Goal: Check status: Check status

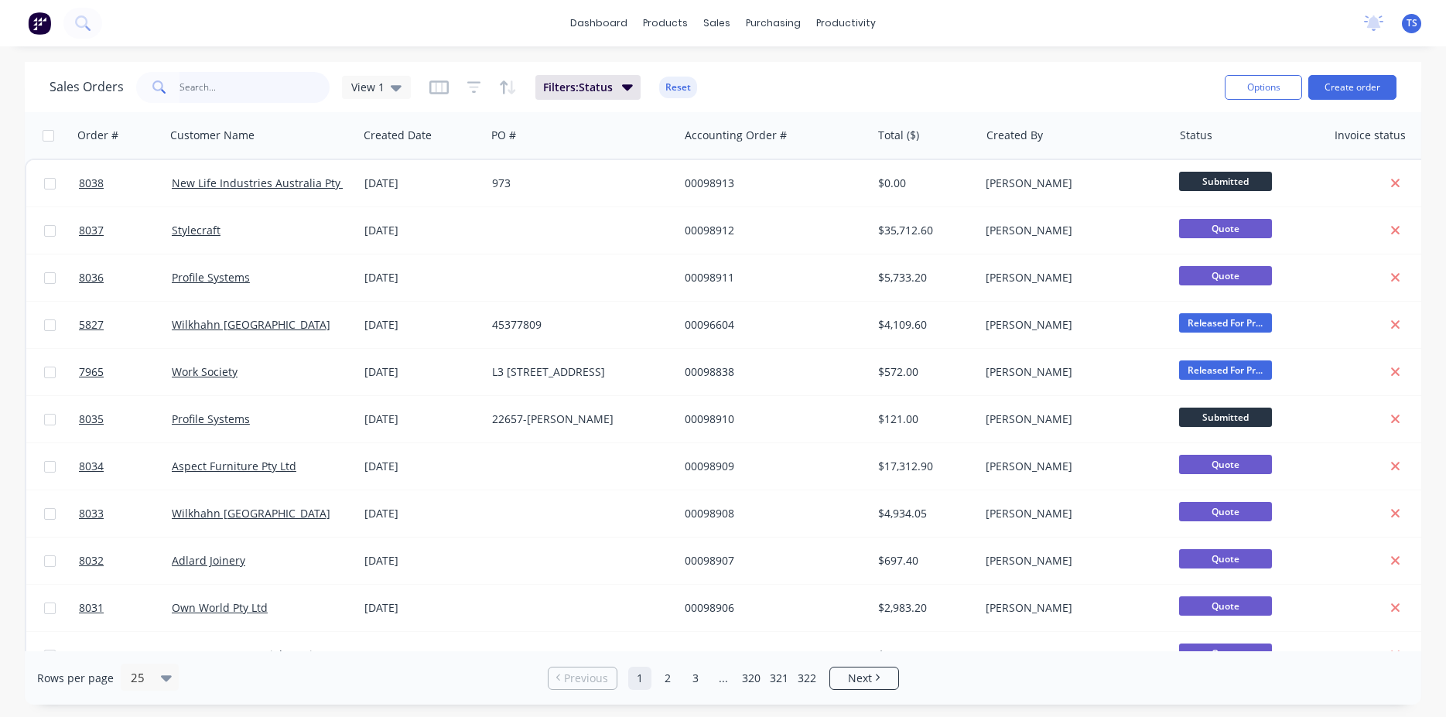
click at [261, 98] on input "text" at bounding box center [254, 87] width 151 height 31
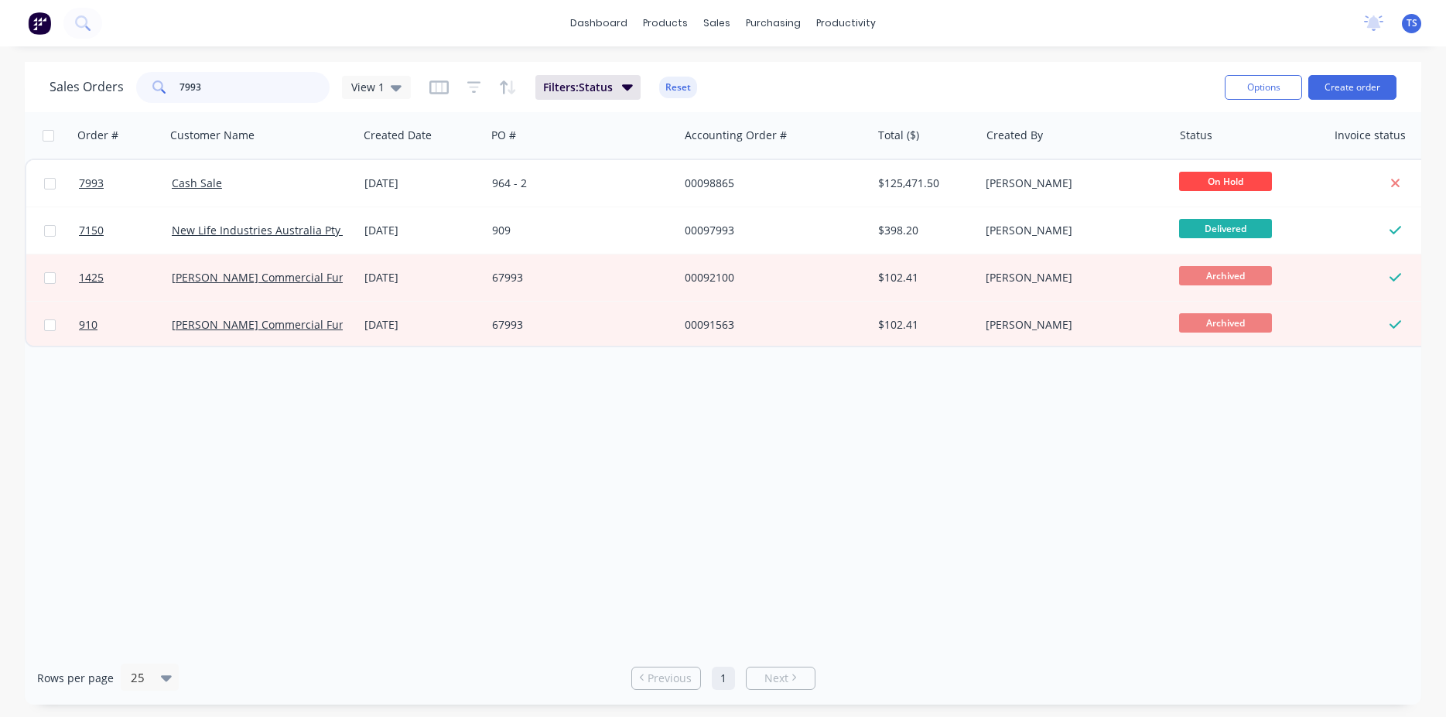
click at [261, 98] on input "7993" at bounding box center [254, 87] width 151 height 31
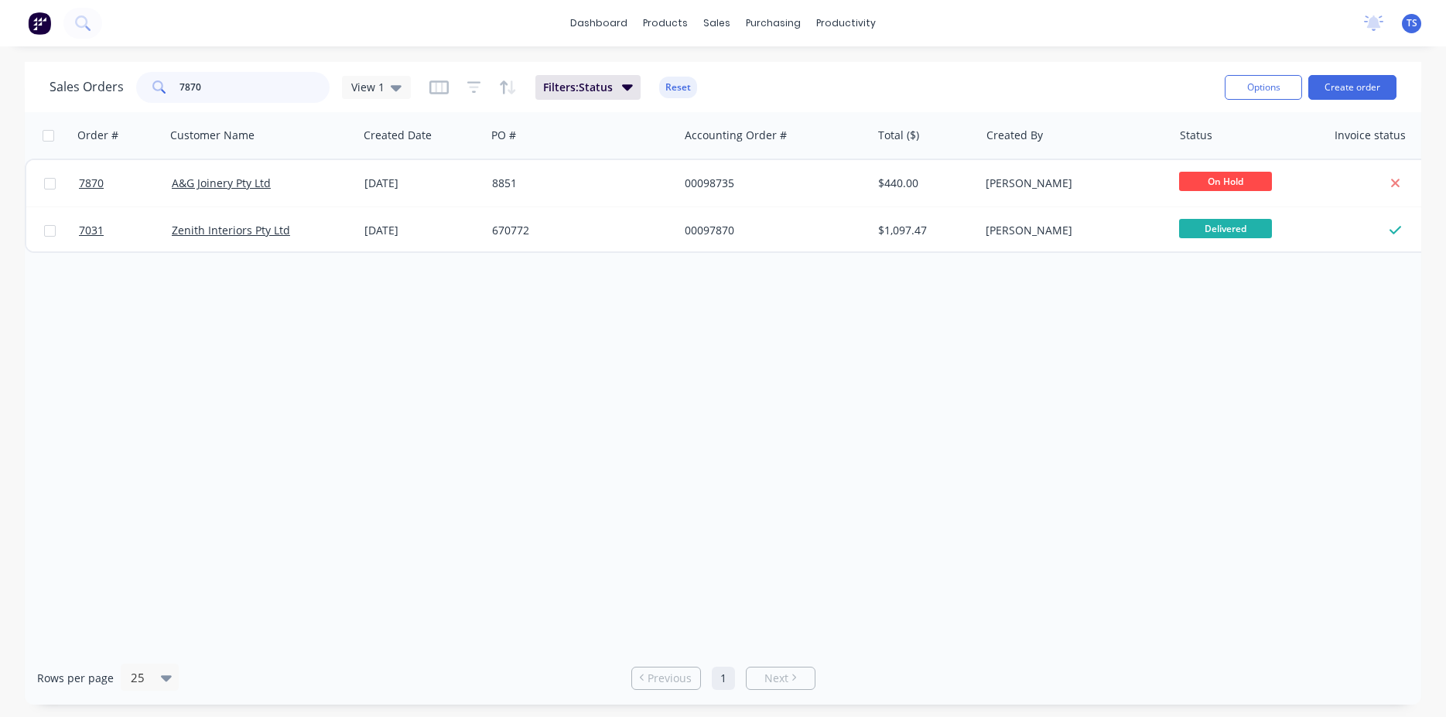
click at [271, 84] on input "7870" at bounding box center [254, 87] width 151 height 31
type input "7870"
click at [1116, 362] on div "Order # Customer Name Created Date PO # Accounting Order # Total ($) Created By…" at bounding box center [723, 381] width 1396 height 539
click at [237, 78] on input "7870" at bounding box center [254, 87] width 151 height 31
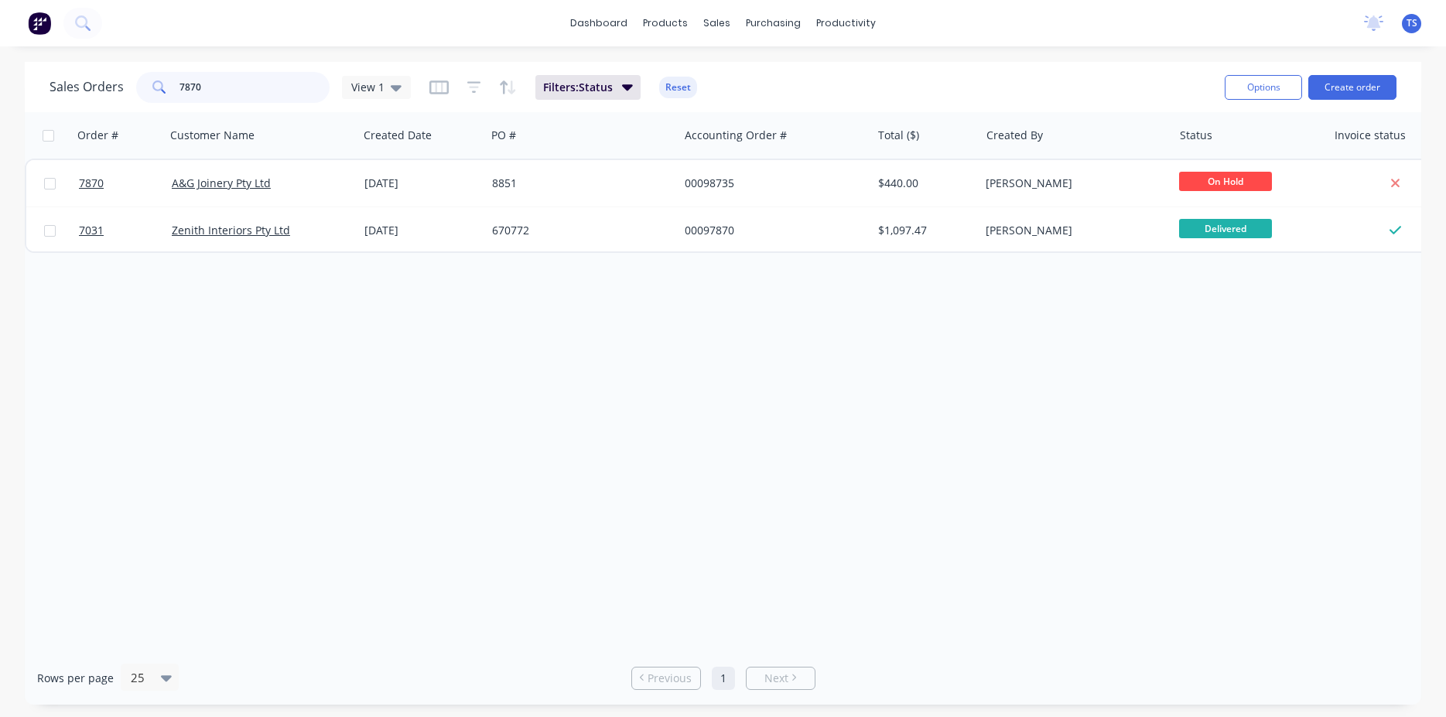
click at [237, 78] on input "7870" at bounding box center [254, 87] width 151 height 31
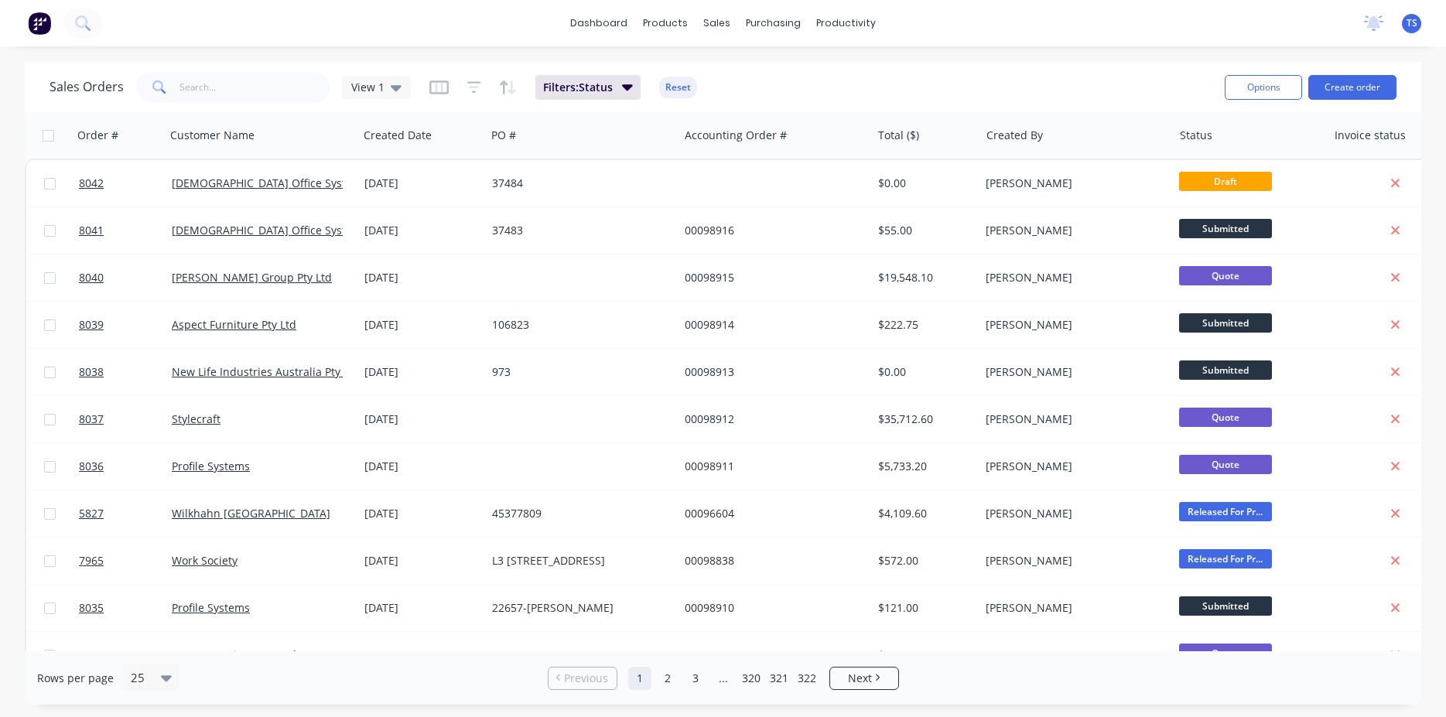
click at [1111, 83] on div "Sales Orders View 1 Filters: Status Reset" at bounding box center [631, 87] width 1163 height 38
